Goal: Check status: Check status

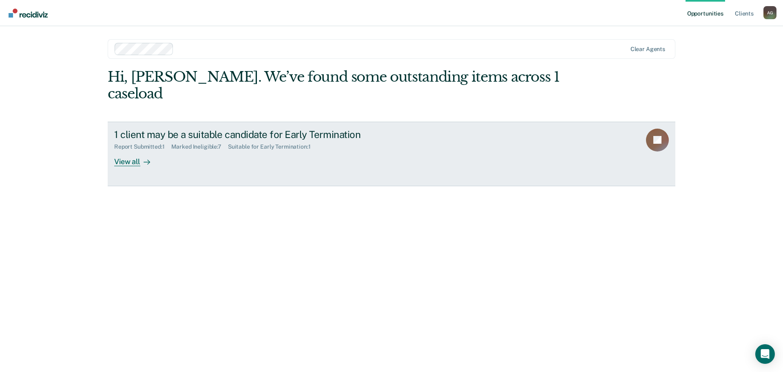
click at [126, 150] on div "View all" at bounding box center [137, 158] width 46 height 16
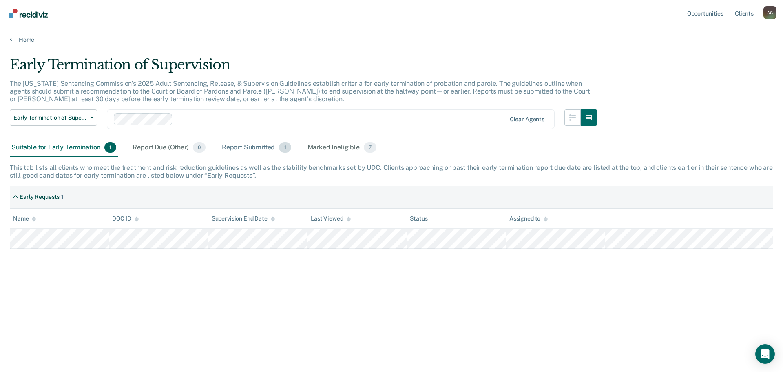
click at [260, 149] on div "Report Submitted 1" at bounding box center [256, 148] width 73 height 18
